Goal: Transaction & Acquisition: Purchase product/service

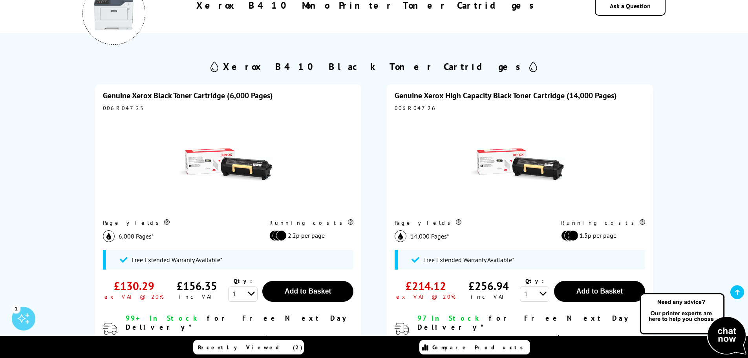
scroll to position [157, 0]
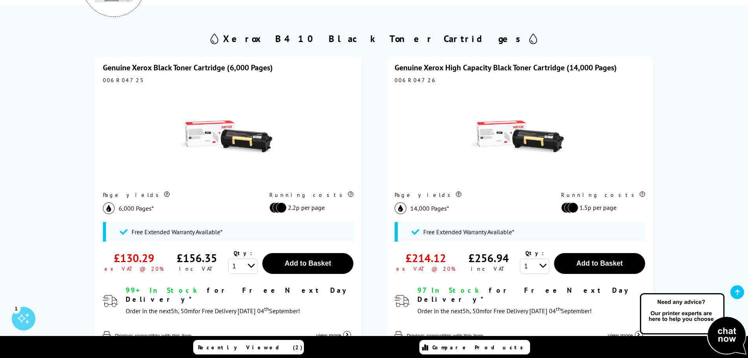
click at [532, 131] on img at bounding box center [520, 137] width 98 height 98
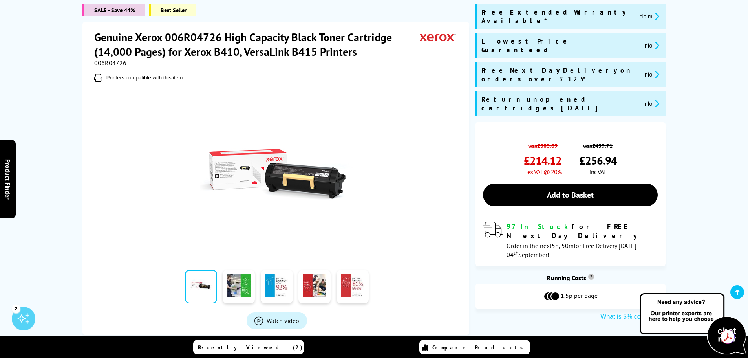
scroll to position [118, 0]
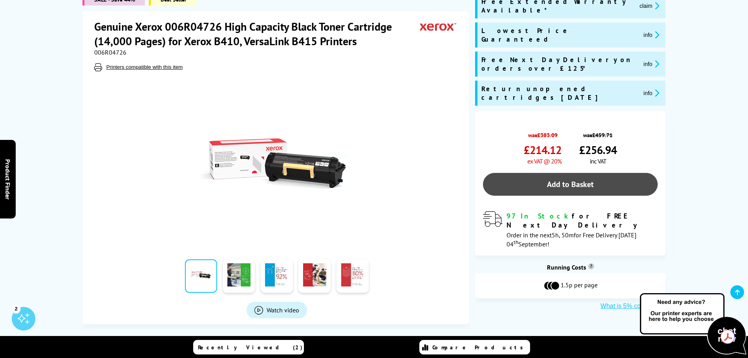
click at [568, 173] on link "Add to Basket" at bounding box center [570, 184] width 175 height 23
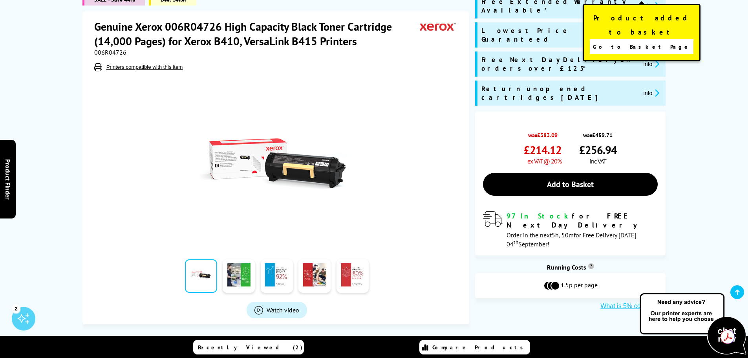
click at [637, 41] on span "Go to Basket Page" at bounding box center [642, 46] width 98 height 11
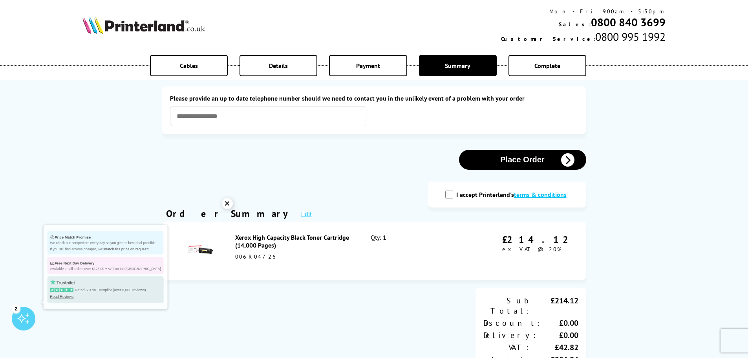
drag, startPoint x: 219, startPoint y: 202, endPoint x: 226, endPoint y: 189, distance: 14.8
click at [222, 202] on div "✕" at bounding box center [227, 203] width 11 height 11
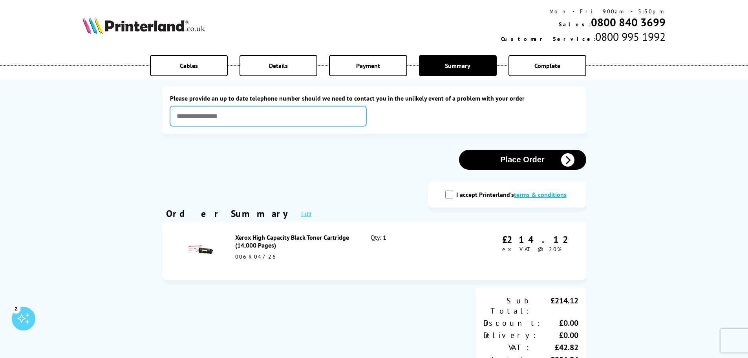
click at [255, 111] on input "text" at bounding box center [268, 116] width 196 height 20
type input "**********"
click at [451, 195] on input "I accept Printerland's terms & conditions" at bounding box center [449, 194] width 8 height 8
checkbox input "true"
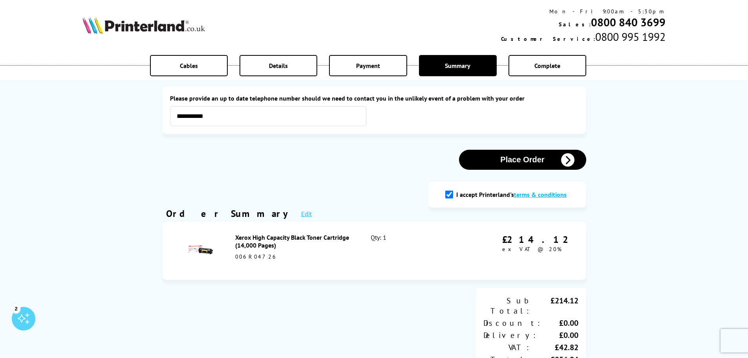
click at [524, 163] on button "Place Order" at bounding box center [522, 160] width 127 height 20
